Goal: Task Accomplishment & Management: Complete application form

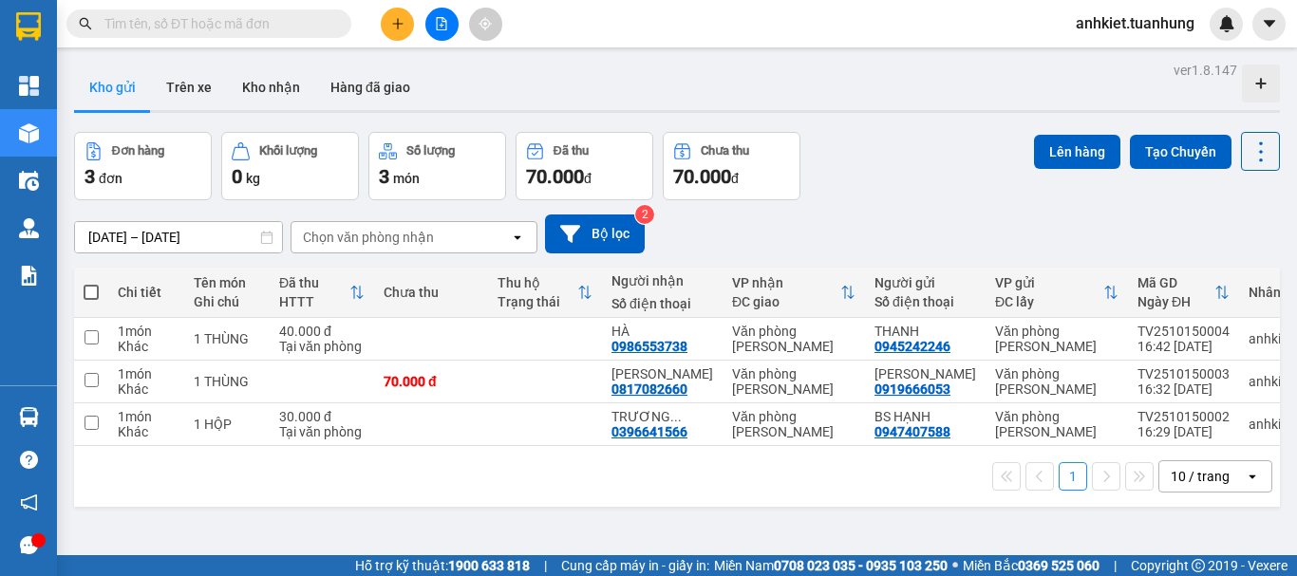
click at [305, 20] on input "text" at bounding box center [216, 23] width 224 height 21
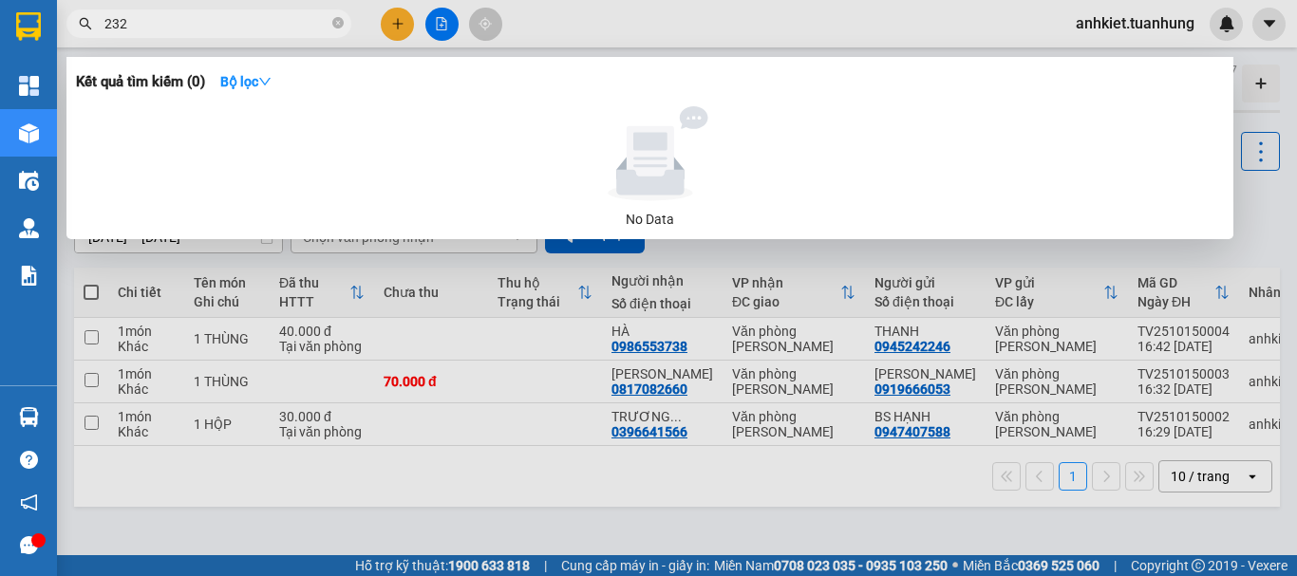
type input "2320"
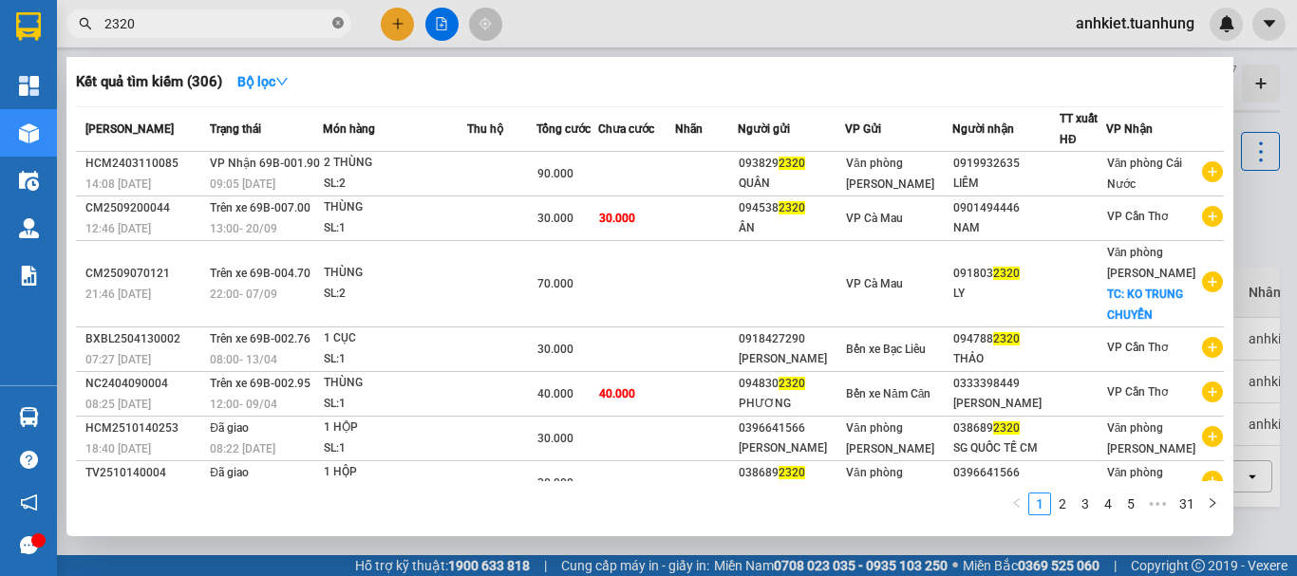
click at [341, 22] on icon "close-circle" at bounding box center [337, 22] width 11 height 11
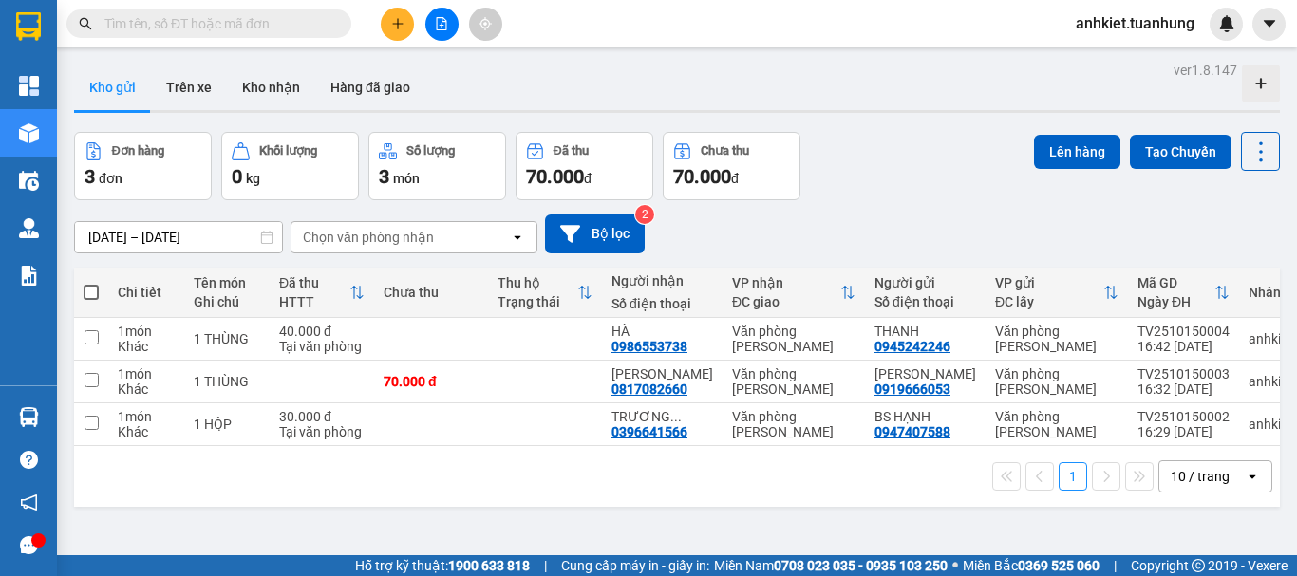
click at [383, 22] on button at bounding box center [397, 24] width 33 height 33
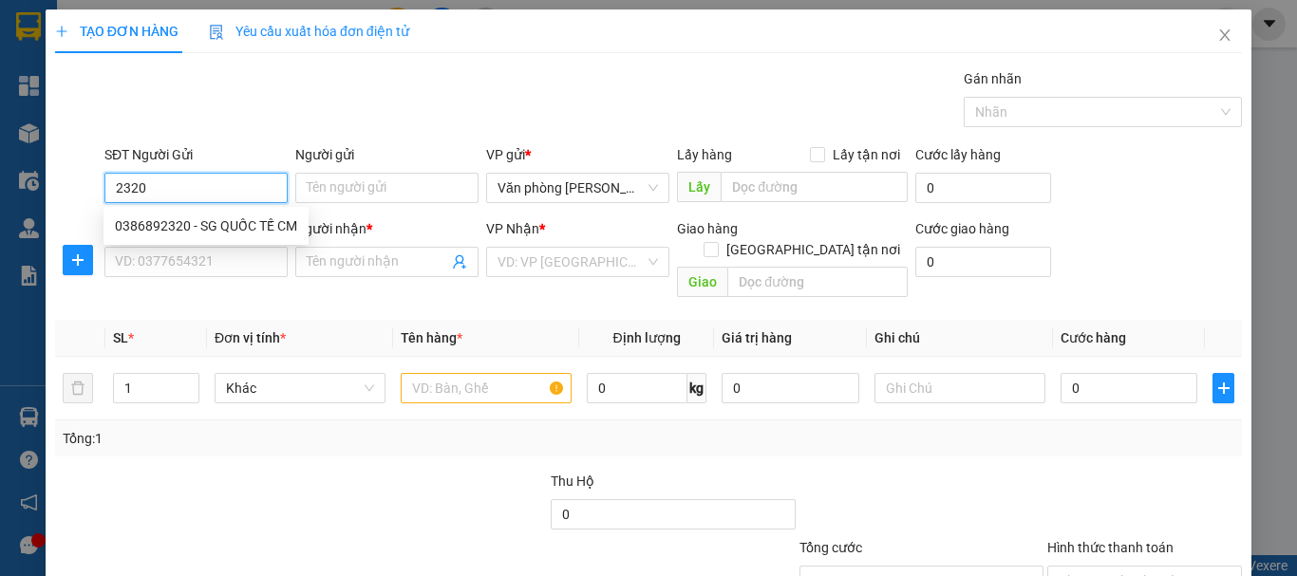
click at [201, 230] on div "0386892320 - SG QUỐC TẾ CM" at bounding box center [206, 225] width 182 height 21
type input "0386892320"
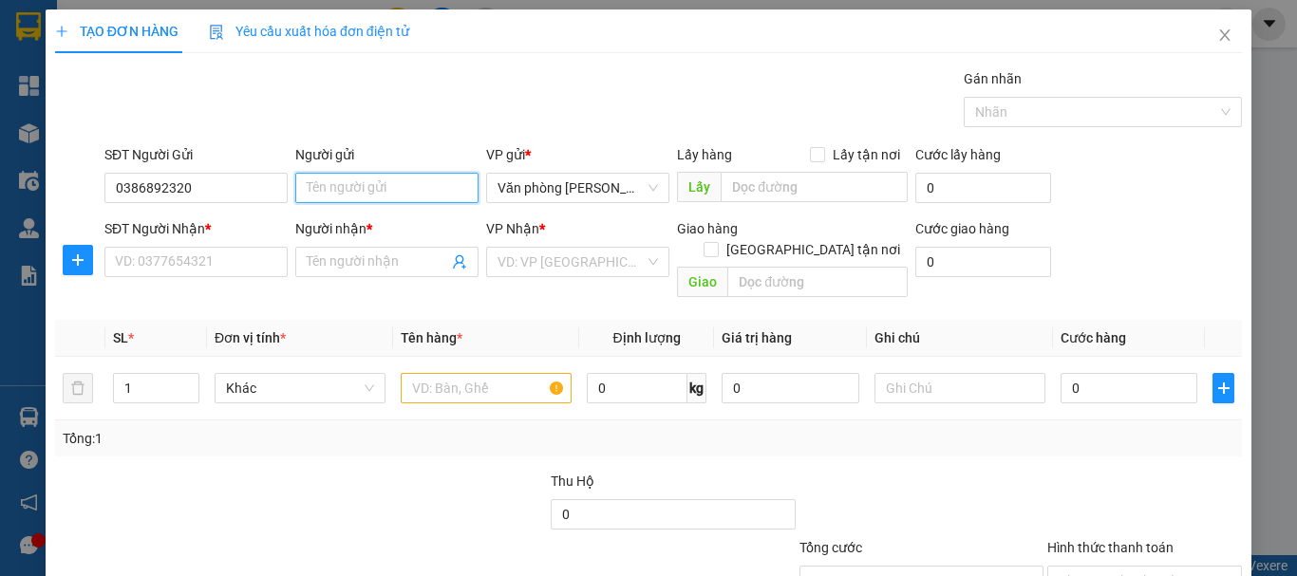
click at [411, 183] on input "Người gửi" at bounding box center [386, 188] width 183 height 30
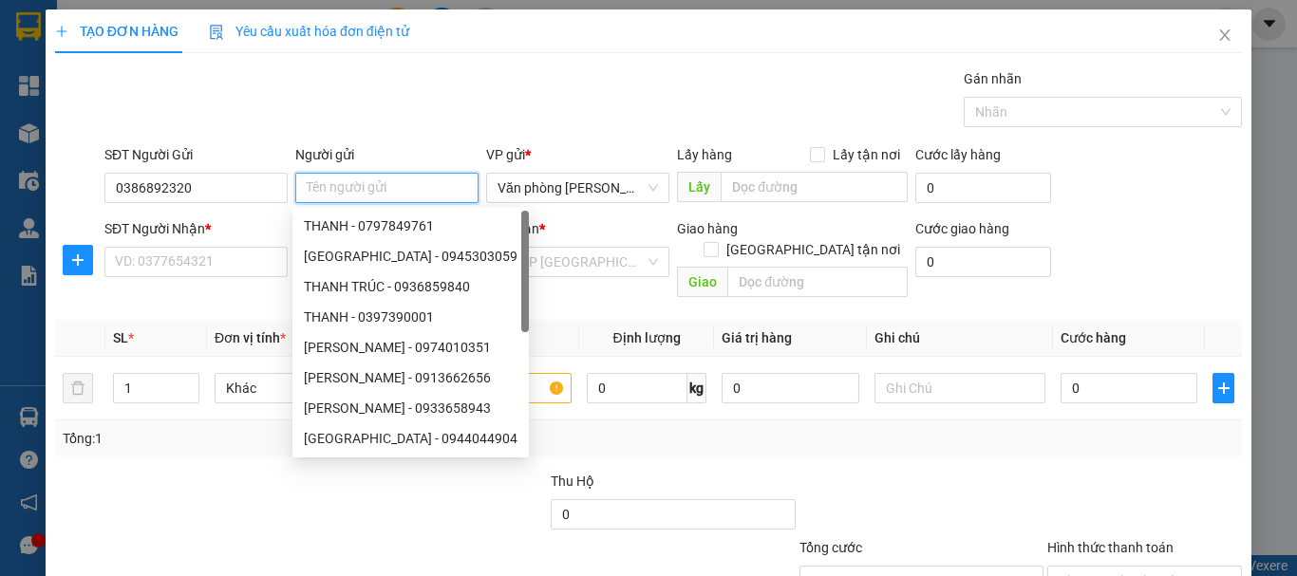
type input "-"
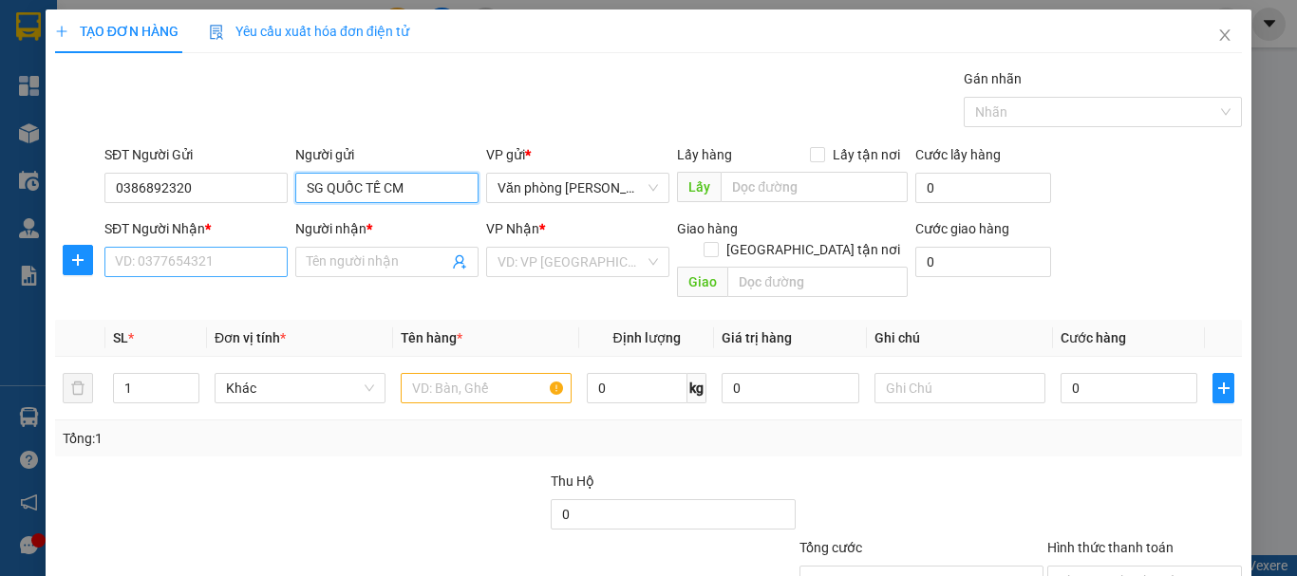
type input "SG QUỐC TẾ CM"
click at [209, 250] on input "SĐT Người Nhận *" at bounding box center [195, 262] width 183 height 30
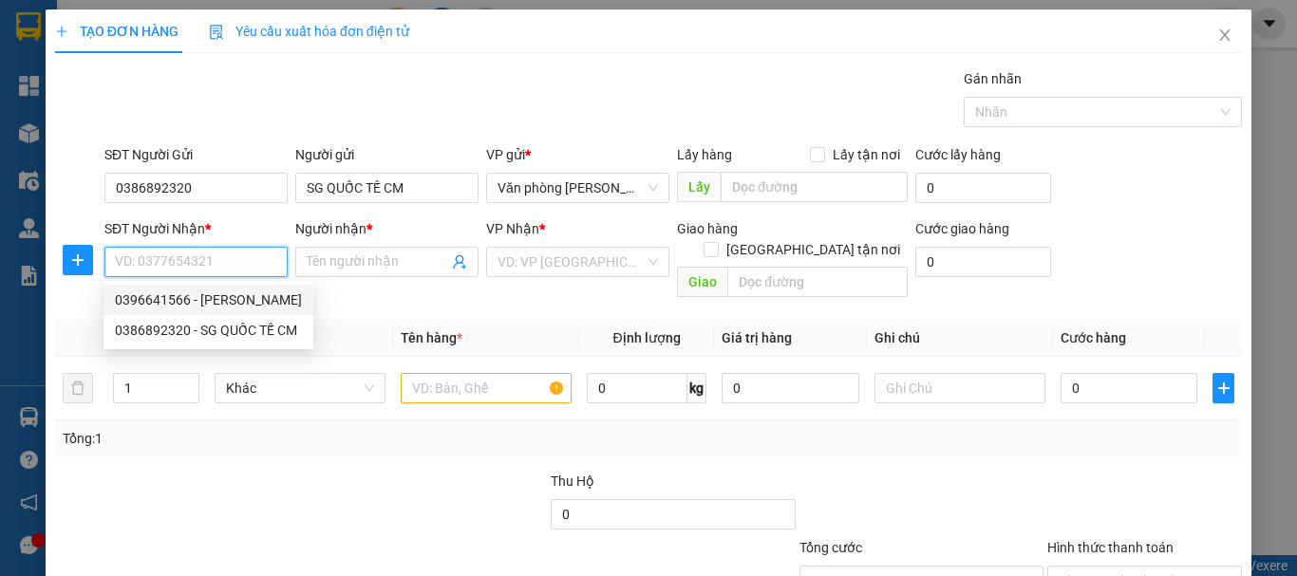
click at [196, 303] on div "0396641566 - [PERSON_NAME]" at bounding box center [208, 300] width 187 height 21
type input "0396641566"
type input "[PERSON_NAME]"
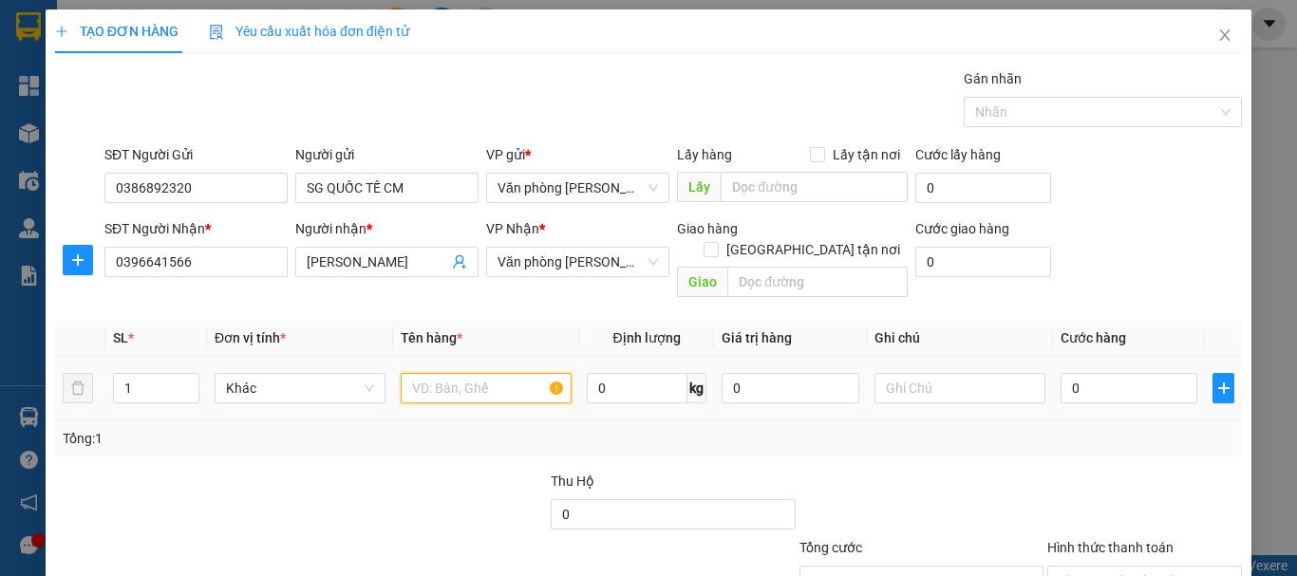
click at [412, 373] on input "text" at bounding box center [486, 388] width 171 height 30
type input "."
type input "1 HỘP"
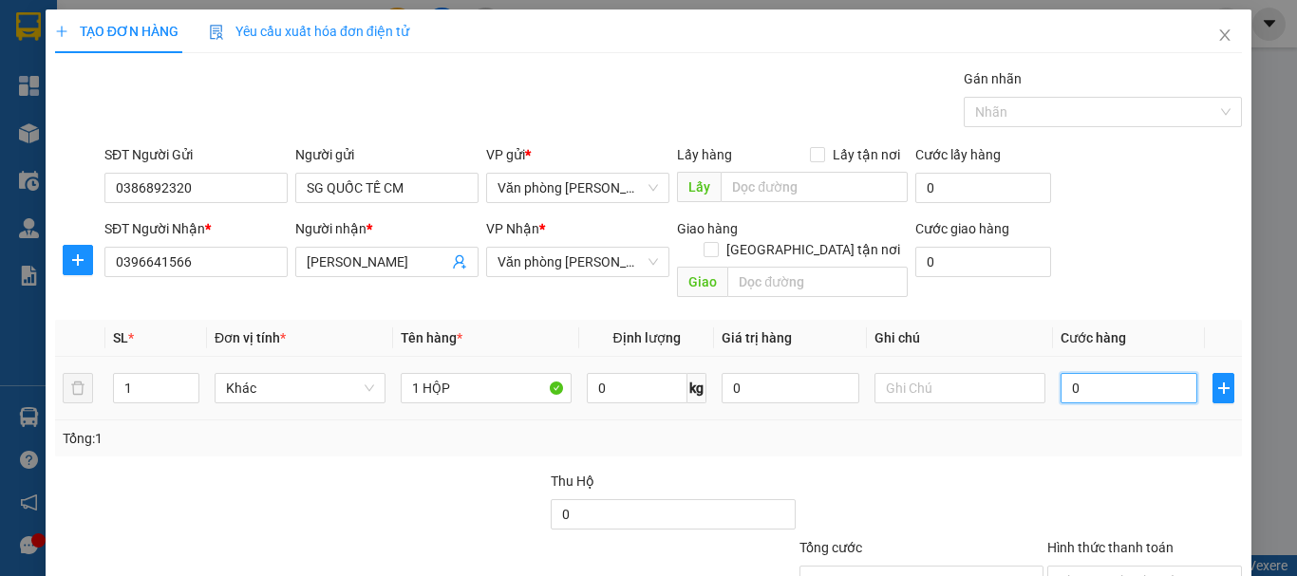
click at [1064, 373] on input "0" at bounding box center [1128, 388] width 137 height 30
type input "+3"
type input "3"
type input "+30"
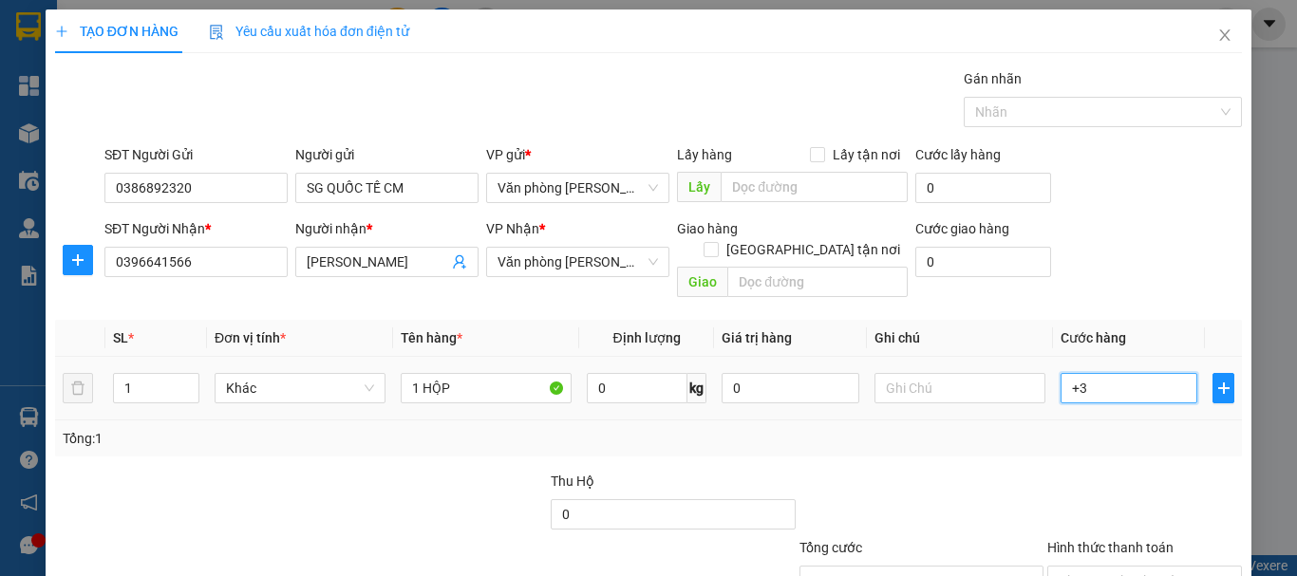
type input "30"
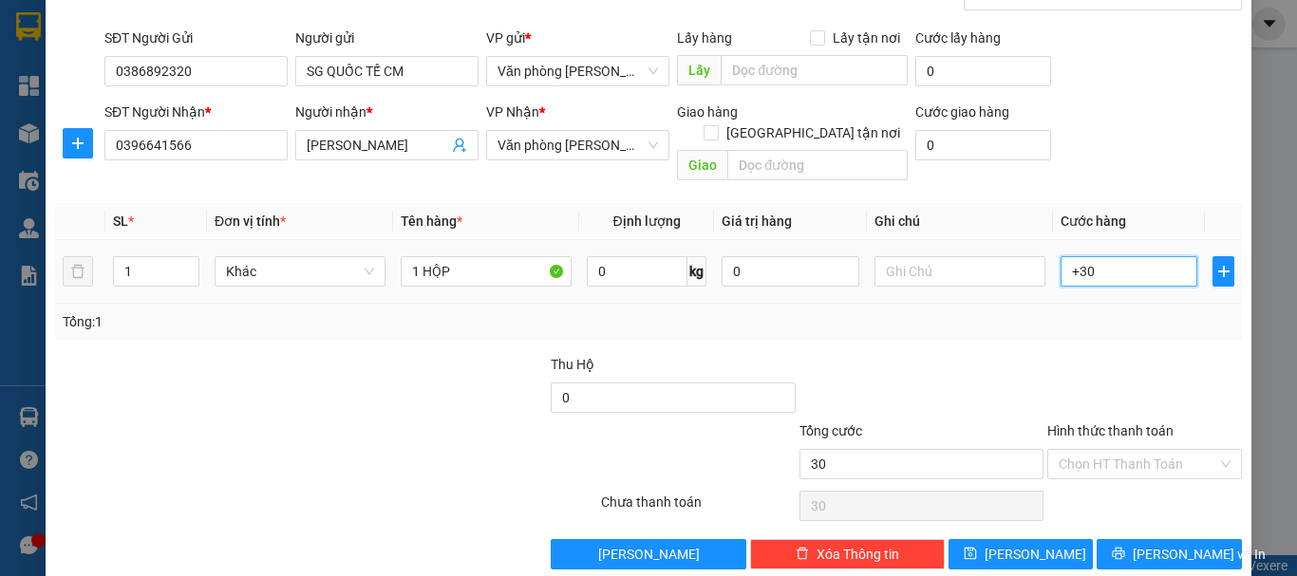
scroll to position [126, 0]
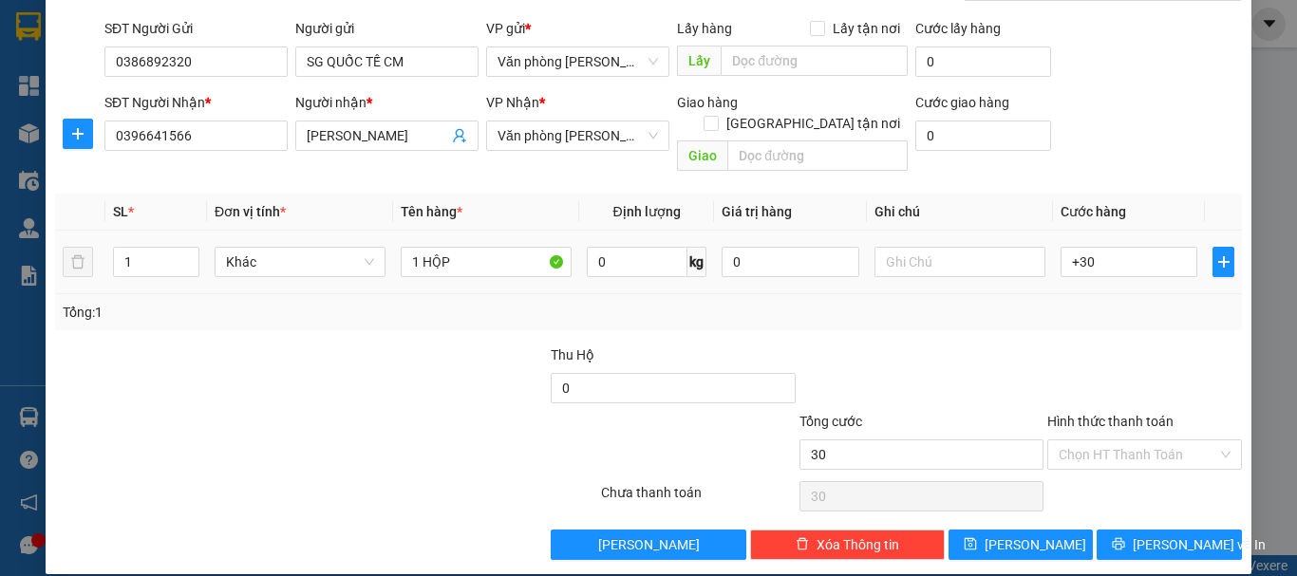
type input "30.000"
click at [1063, 345] on div at bounding box center [1144, 378] width 198 height 66
click at [1166, 534] on span "[PERSON_NAME] và In" at bounding box center [1199, 544] width 133 height 21
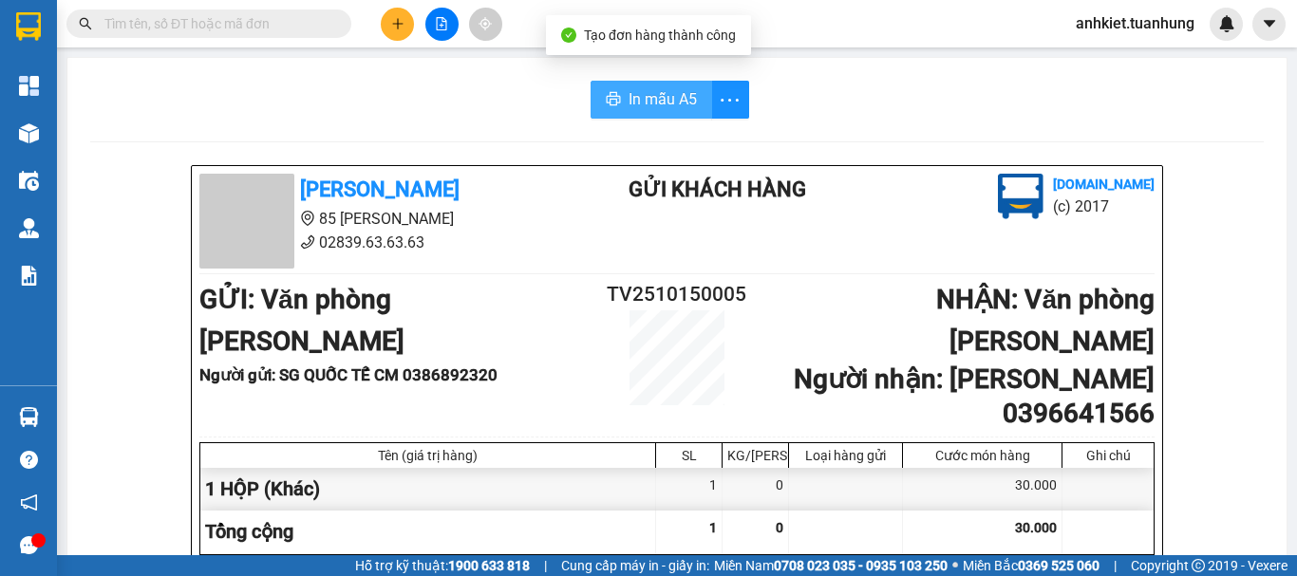
click at [596, 95] on button "In mẫu A5" at bounding box center [651, 100] width 122 height 38
